Goal: Navigation & Orientation: Find specific page/section

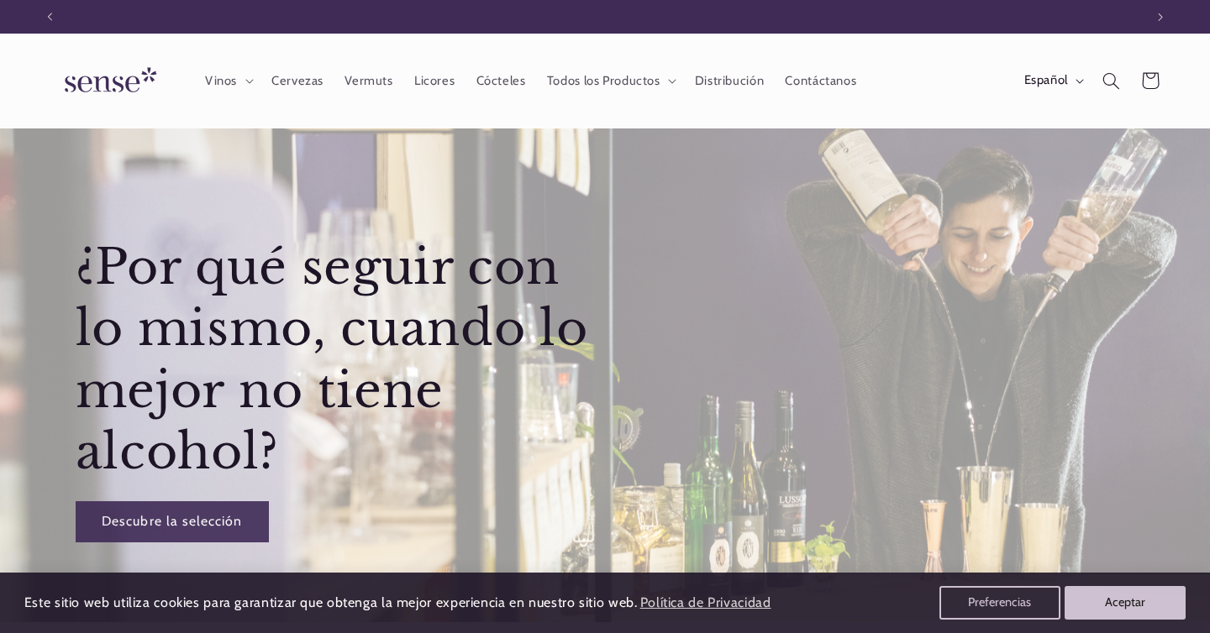
scroll to position [0, 1094]
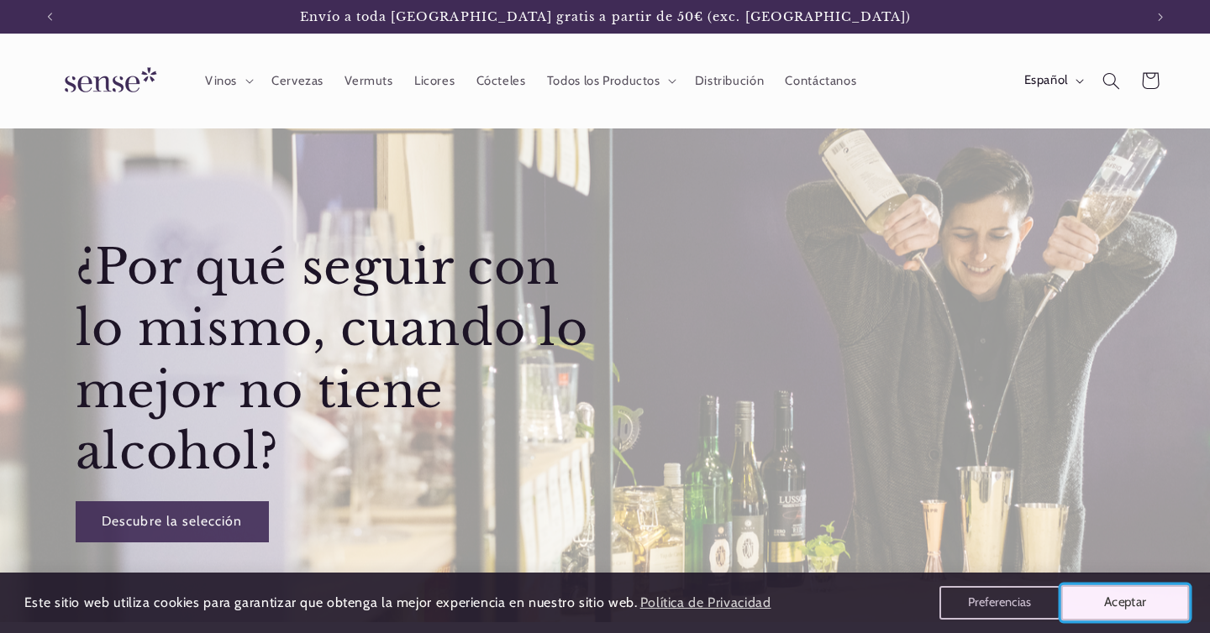
click at [1102, 598] on button "Aceptar" at bounding box center [1125, 603] width 129 height 35
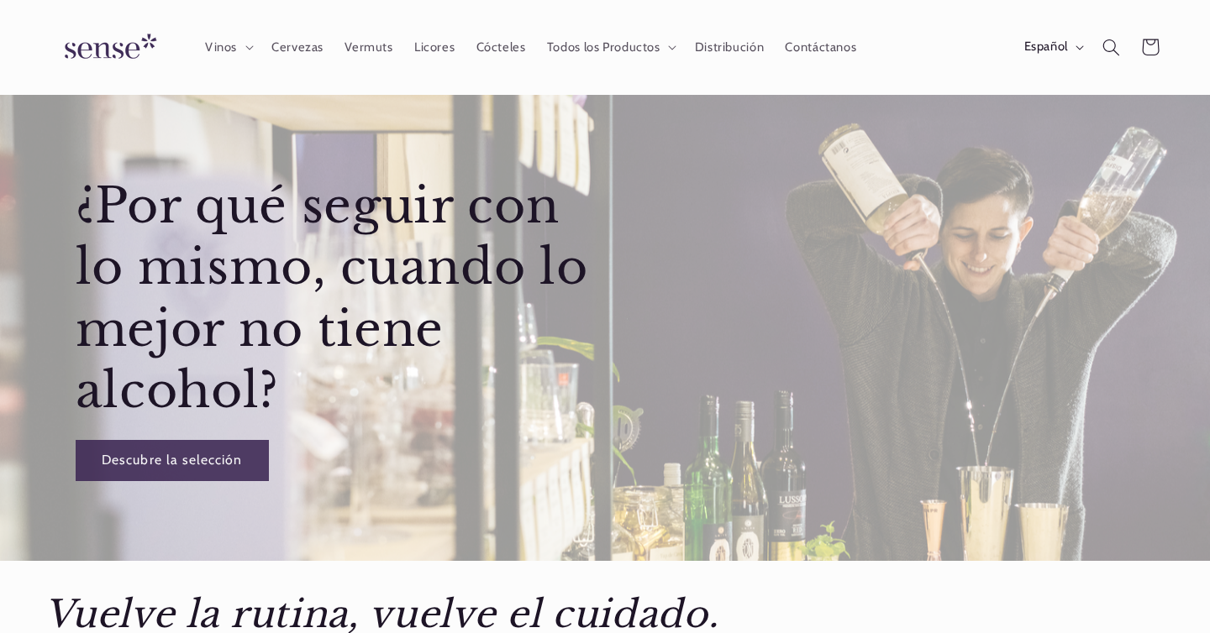
scroll to position [0, 0]
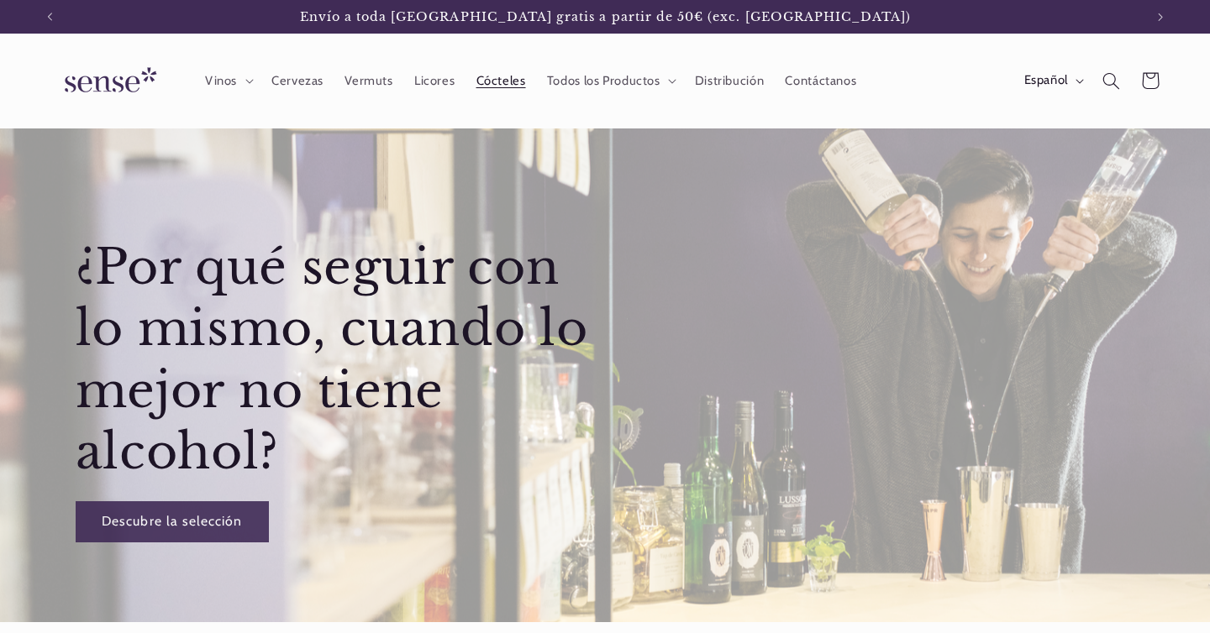
click at [519, 76] on span "Cócteles" at bounding box center [501, 81] width 50 height 16
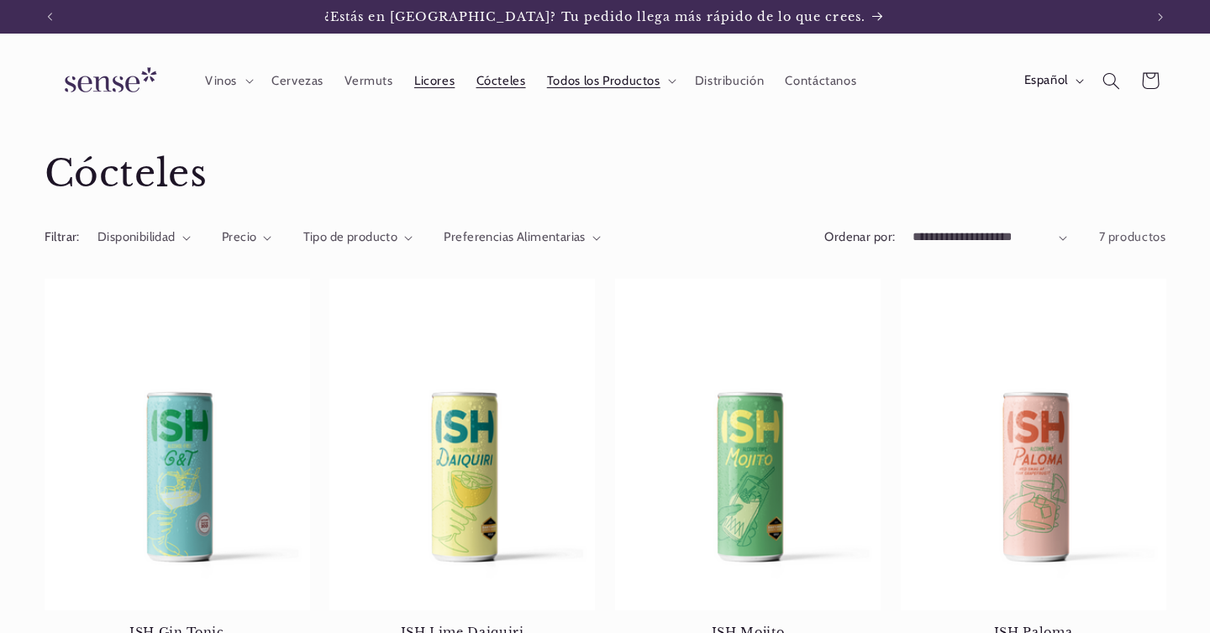
click at [449, 79] on span "Licores" at bounding box center [434, 81] width 40 height 16
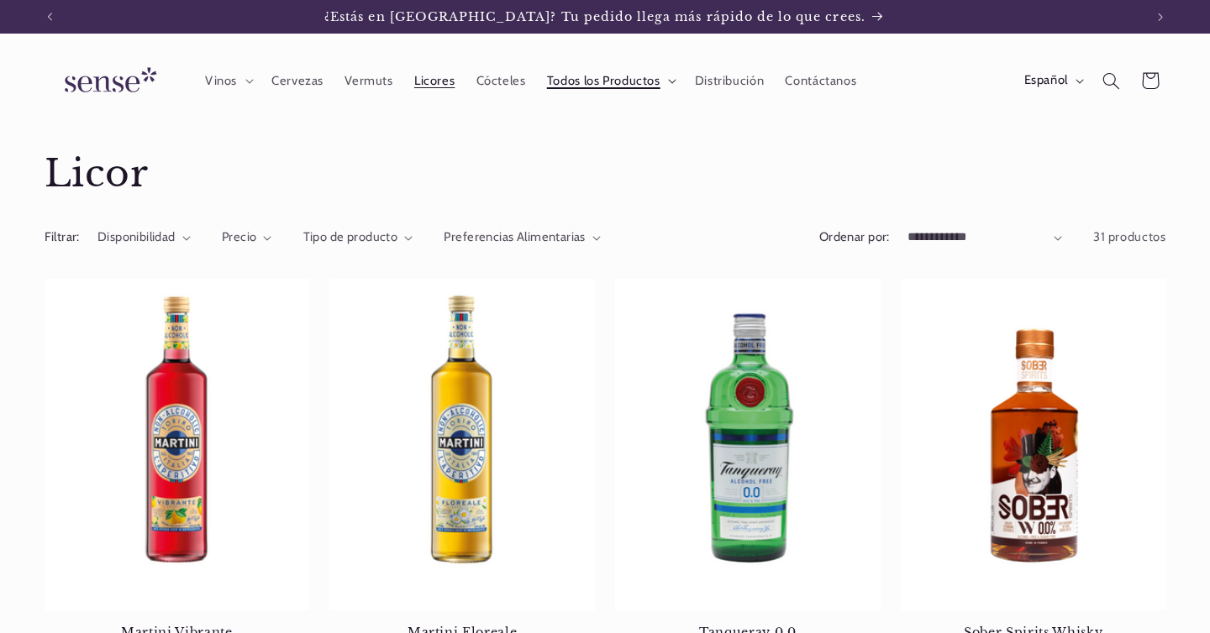
click at [611, 83] on span "Todos los Productos" at bounding box center [603, 81] width 113 height 16
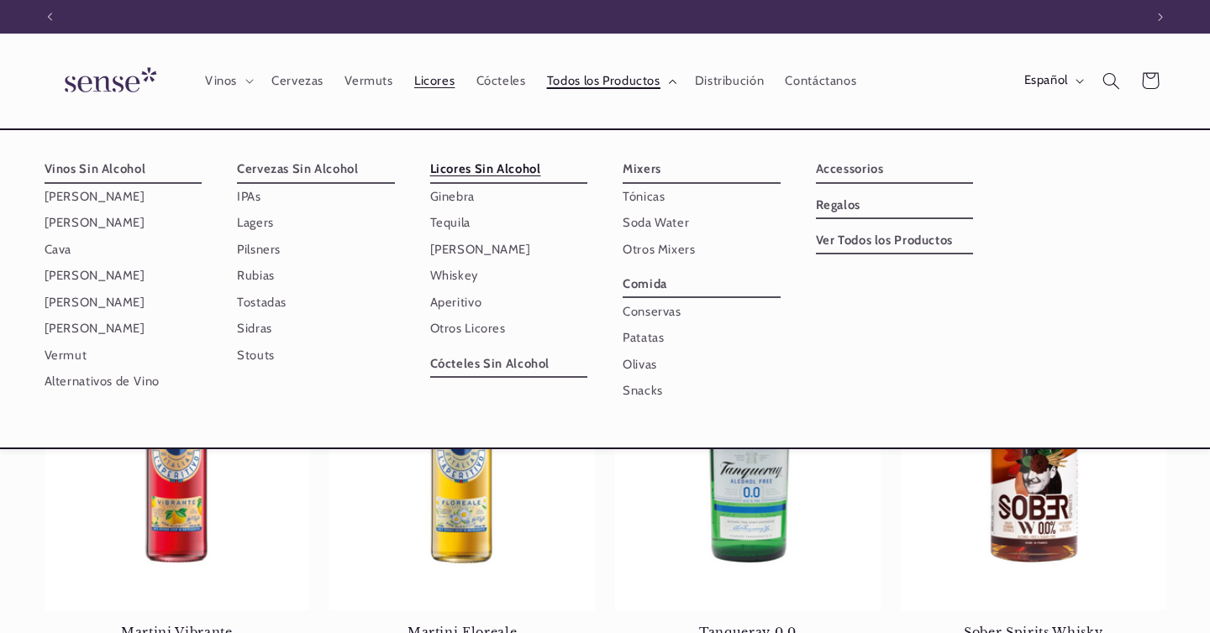
scroll to position [0, 1094]
